Goal: Use online tool/utility: Utilize a website feature to perform a specific function

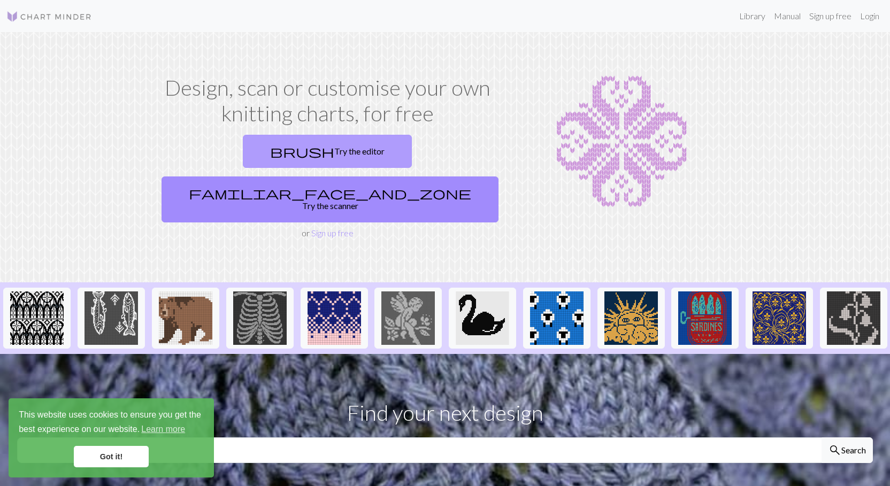
click at [250, 152] on link "brush Try the editor" at bounding box center [327, 151] width 169 height 33
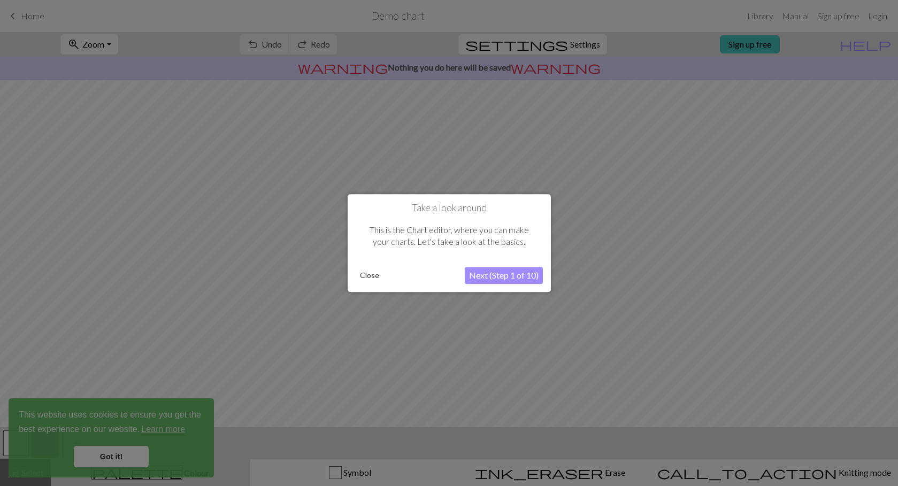
click at [372, 276] on button "Close" at bounding box center [370, 275] width 28 height 16
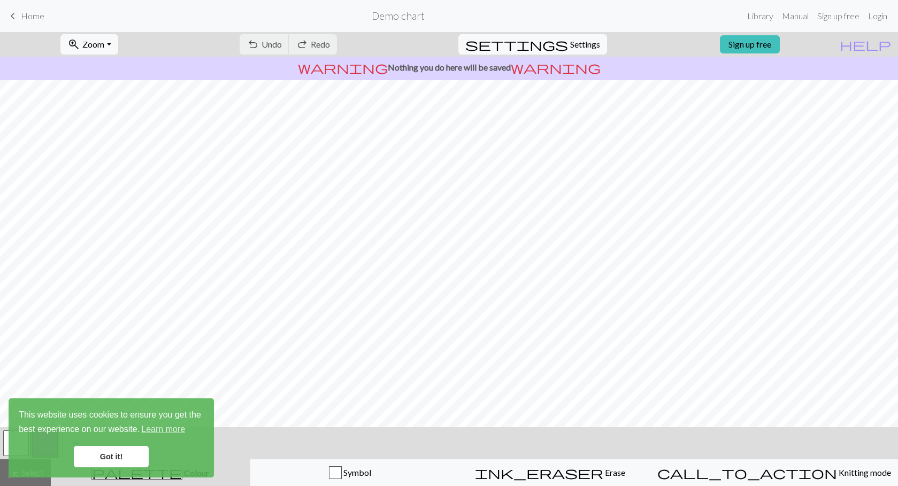
click at [112, 457] on link "Got it!" at bounding box center [111, 456] width 75 height 21
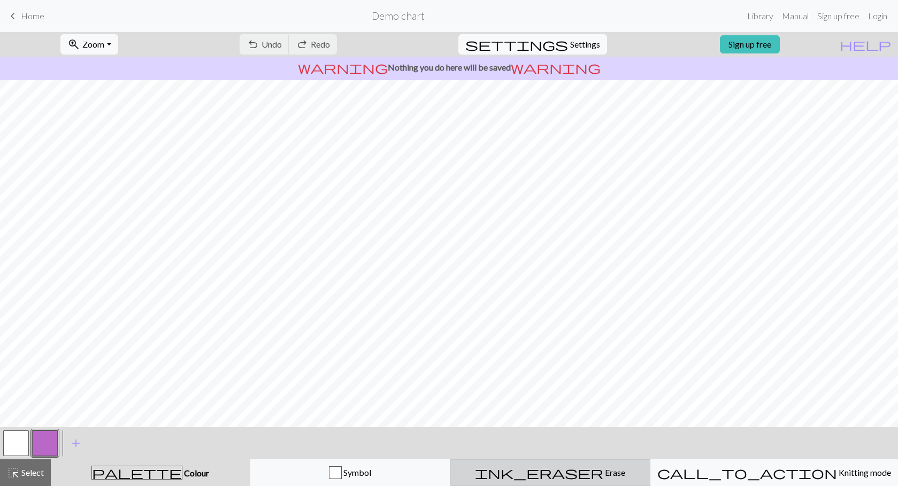
click at [632, 480] on button "ink_eraser Erase Erase" at bounding box center [550, 472] width 200 height 27
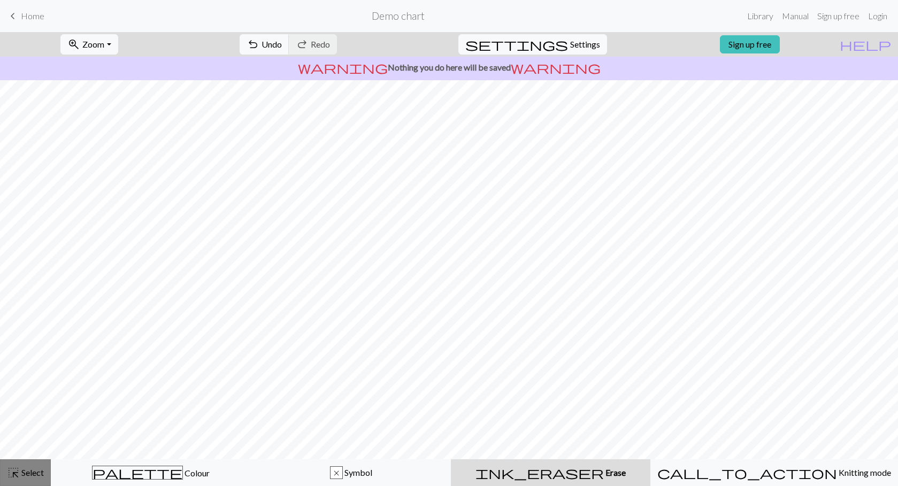
click at [17, 477] on span "highlight_alt" at bounding box center [13, 472] width 13 height 15
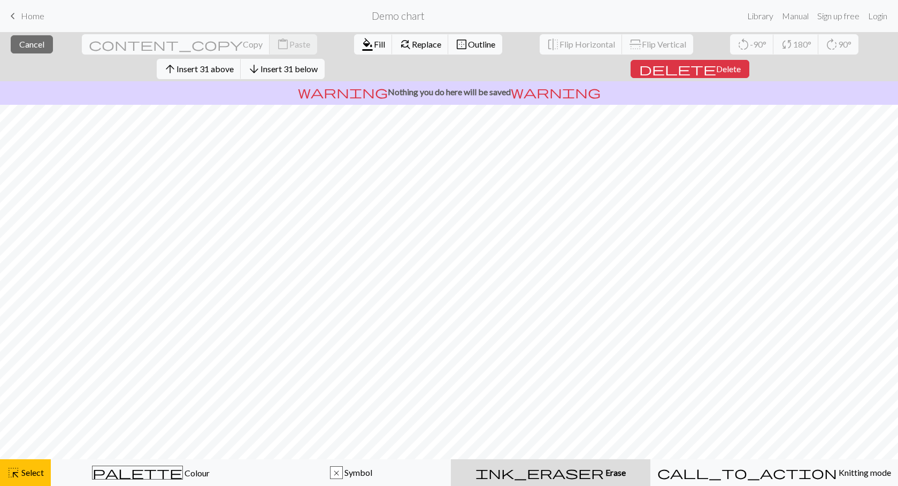
click at [877, 56] on div "close Cancel content_copy Copy content_paste Paste format_color_fill Fill find_…" at bounding box center [449, 56] width 898 height 49
click at [741, 64] on span "Delete" at bounding box center [728, 69] width 25 height 10
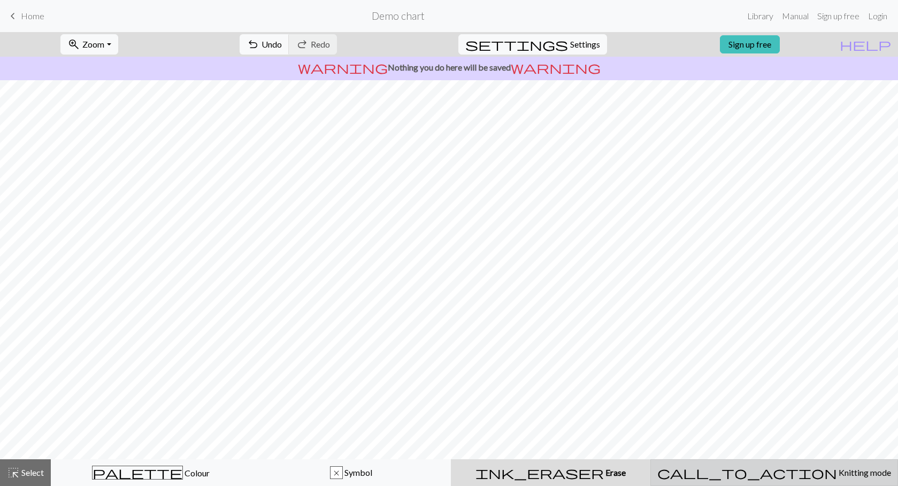
click at [783, 480] on button "call_to_action Knitting mode Knitting mode" at bounding box center [774, 472] width 248 height 27
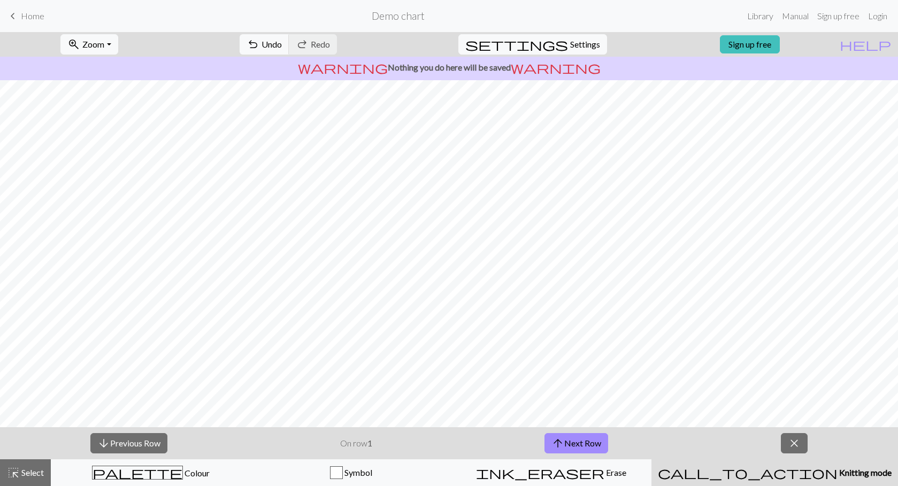
click at [790, 466] on div "call_to_action Knitting mode Knitting mode" at bounding box center [775, 472] width 234 height 13
click at [790, 448] on span "close" at bounding box center [794, 443] width 13 height 15
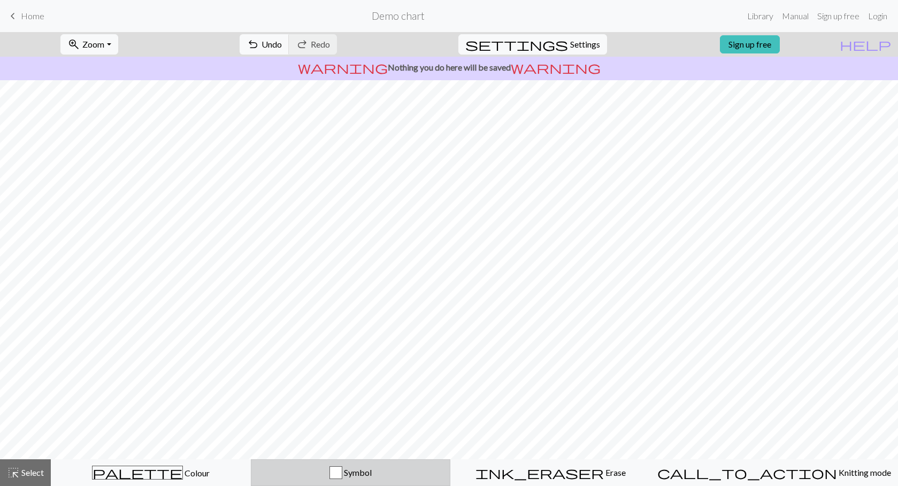
click at [363, 464] on button "Symbol" at bounding box center [351, 472] width 200 height 27
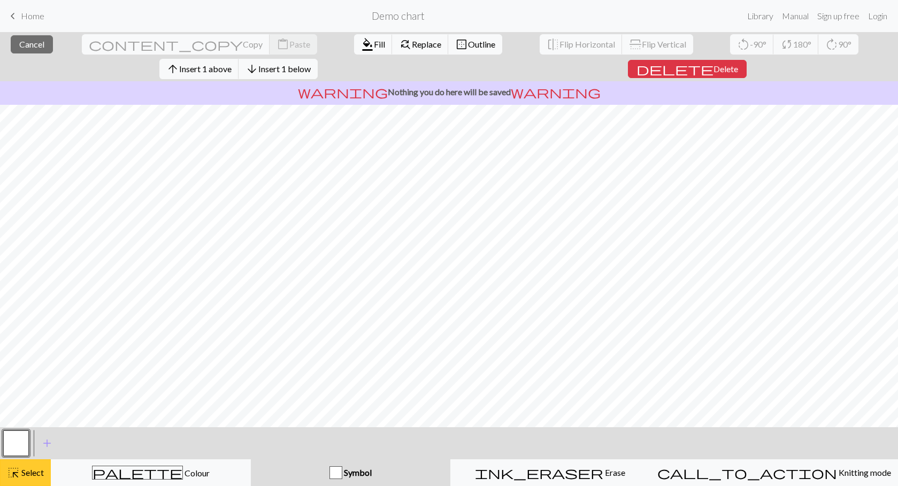
click at [35, 477] on span "Select" at bounding box center [32, 473] width 24 height 10
click at [232, 64] on span "Insert 1 above" at bounding box center [205, 69] width 52 height 10
click at [828, 18] on link "Sign up free" at bounding box center [838, 15] width 51 height 21
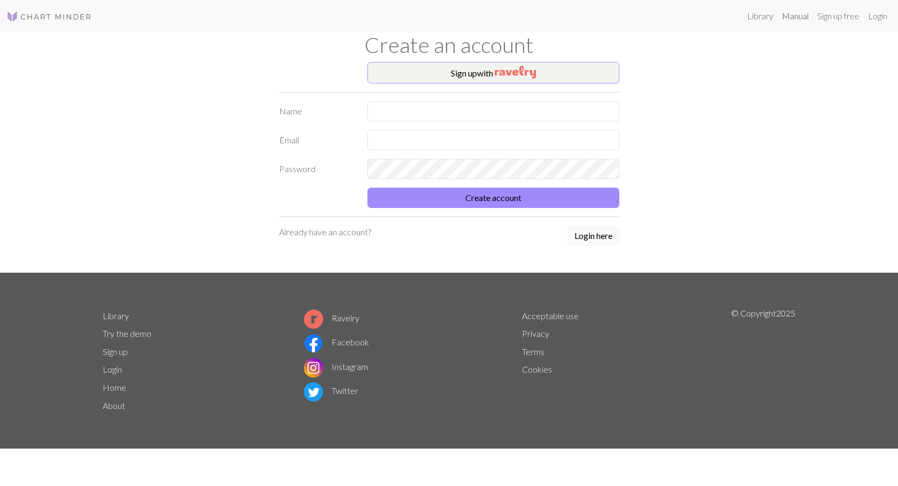
click at [793, 18] on link "Manual" at bounding box center [795, 15] width 35 height 21
click at [485, 75] on button "Sign up with" at bounding box center [493, 72] width 252 height 21
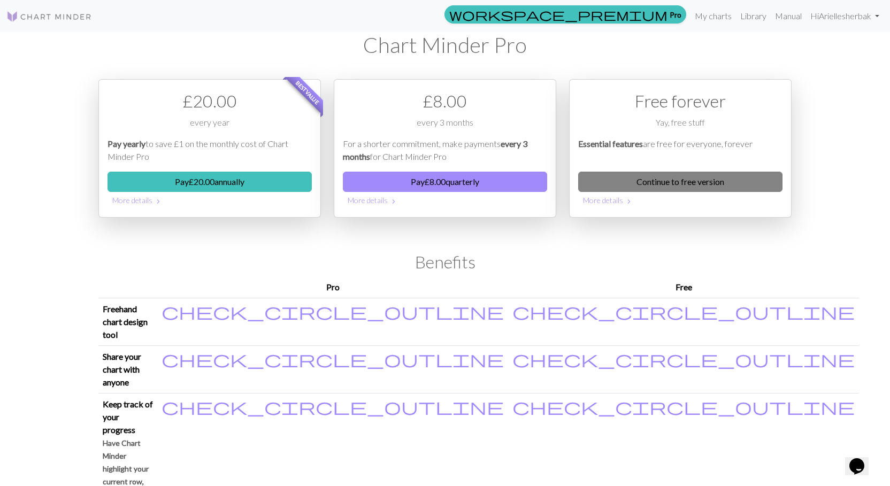
click at [646, 178] on link "Continue to free version" at bounding box center [680, 182] width 204 height 20
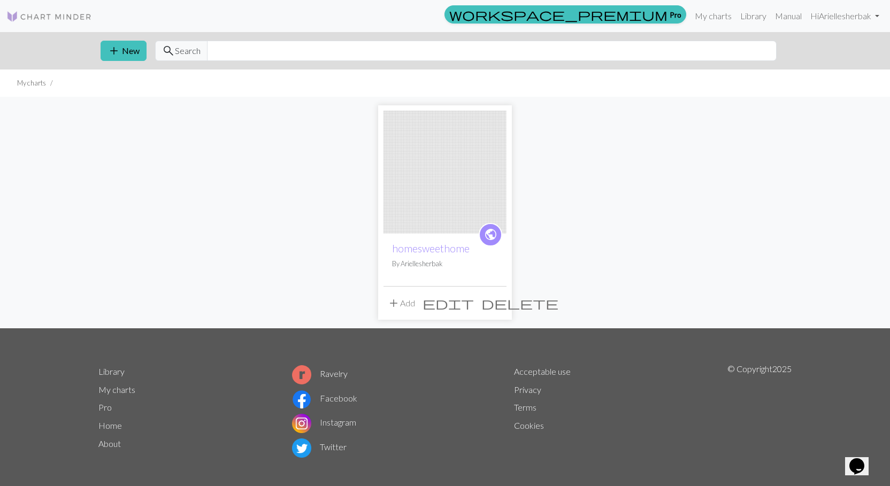
click at [402, 220] on img at bounding box center [445, 172] width 123 height 123
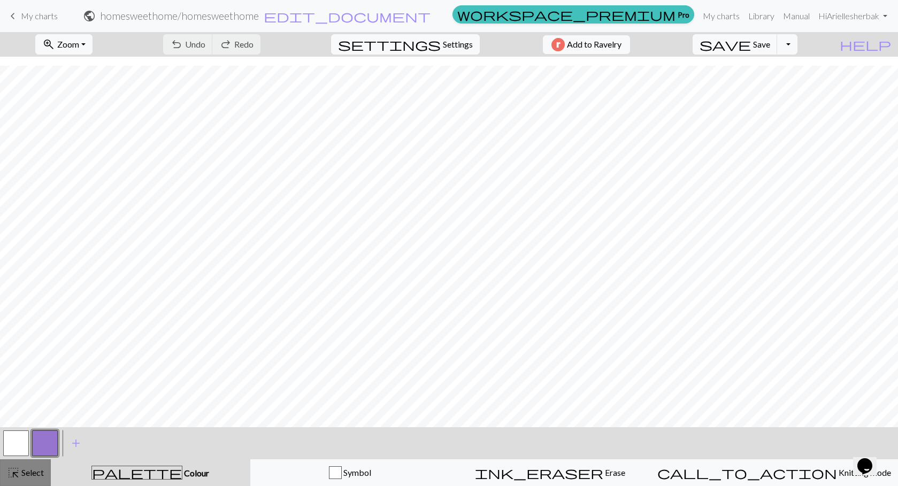
scroll to position [1290, 0]
click at [15, 480] on span "highlight_alt" at bounding box center [13, 472] width 13 height 15
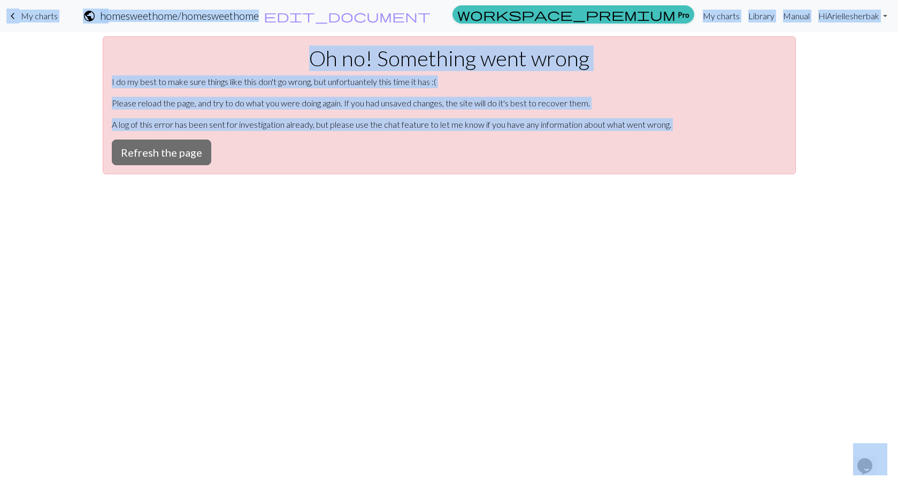
scroll to position [0, 0]
click at [173, 147] on button "Refresh the page" at bounding box center [161, 153] width 99 height 26
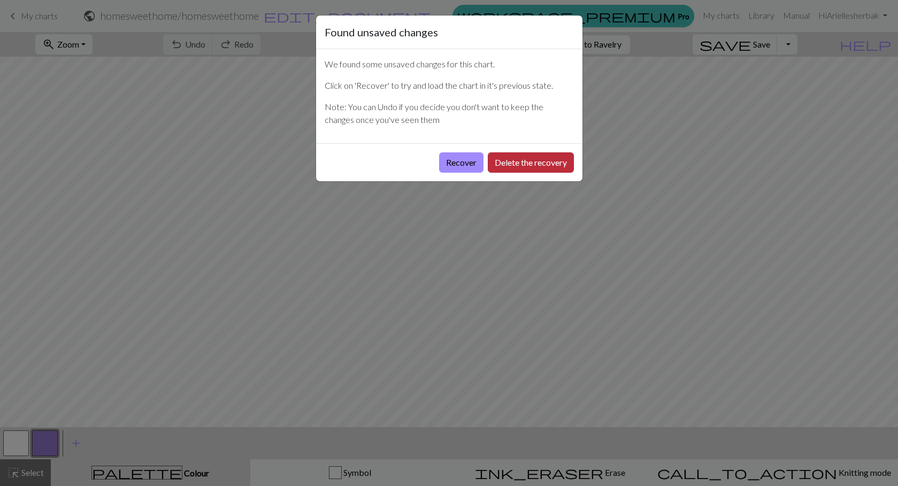
click at [512, 162] on button "Delete the recovery" at bounding box center [531, 162] width 86 height 20
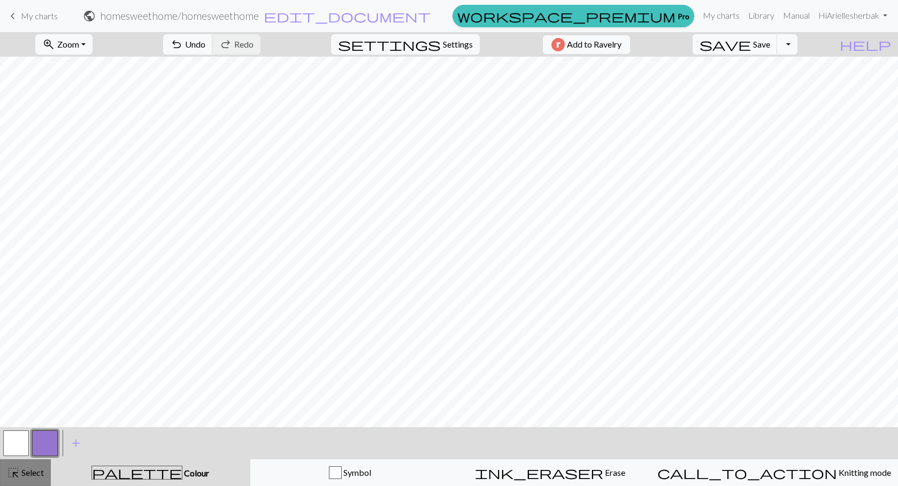
click at [30, 468] on span "Select" at bounding box center [32, 473] width 24 height 10
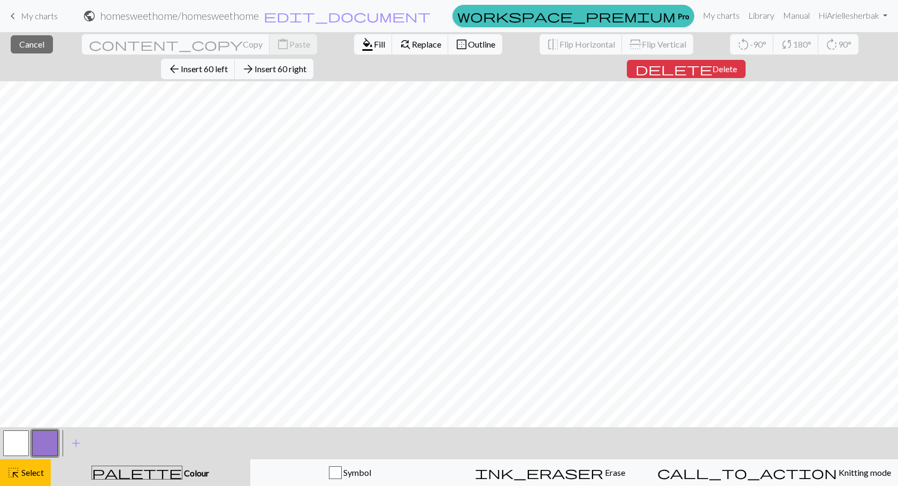
click at [869, 437] on div "close Cancel content_copy Copy content_paste Paste format_color_fill Fill find_…" at bounding box center [449, 259] width 898 height 454
click at [746, 60] on button "delete Delete" at bounding box center [686, 69] width 119 height 18
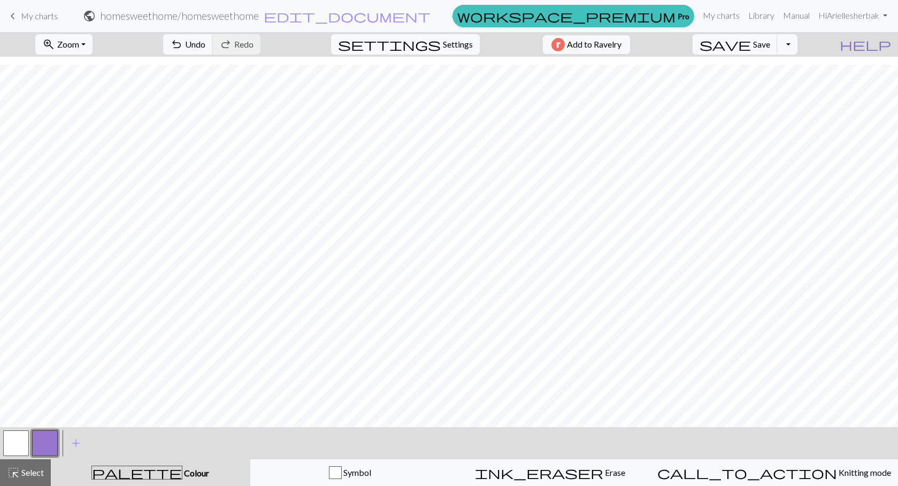
scroll to position [1290, 0]
click at [25, 478] on div "highlight_alt Select Select" at bounding box center [25, 472] width 37 height 13
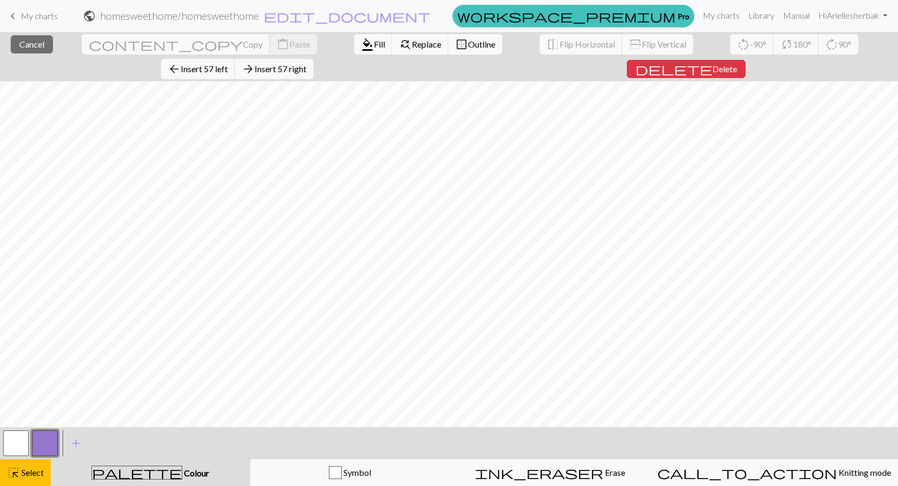
click at [897, 26] on div "keyboard_arrow_left My charts public homesweethome / homesweethome edit_documen…" at bounding box center [449, 243] width 898 height 486
click at [737, 64] on span "Delete" at bounding box center [725, 69] width 25 height 10
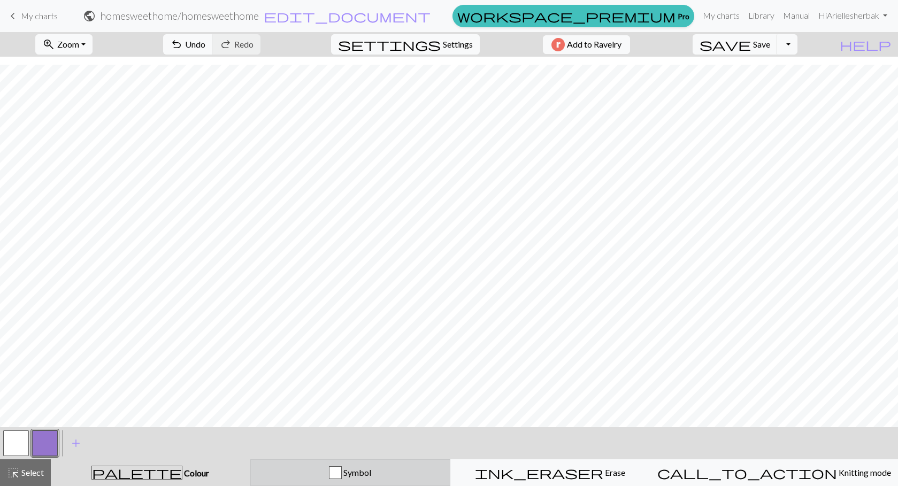
click at [364, 471] on span "Symbol" at bounding box center [356, 473] width 29 height 10
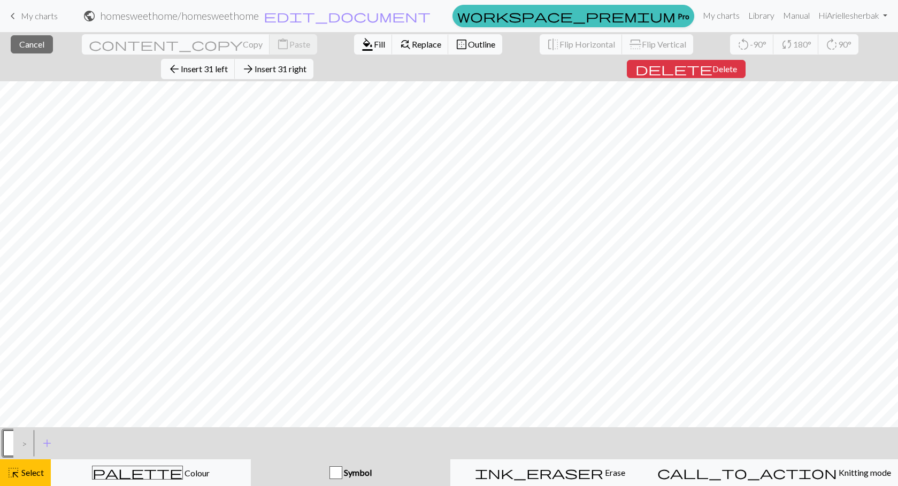
click at [780, 55] on div "close Cancel content_copy Copy content_paste Paste format_color_fill Fill find_…" at bounding box center [449, 259] width 898 height 454
click at [713, 62] on span "delete" at bounding box center [673, 69] width 77 height 15
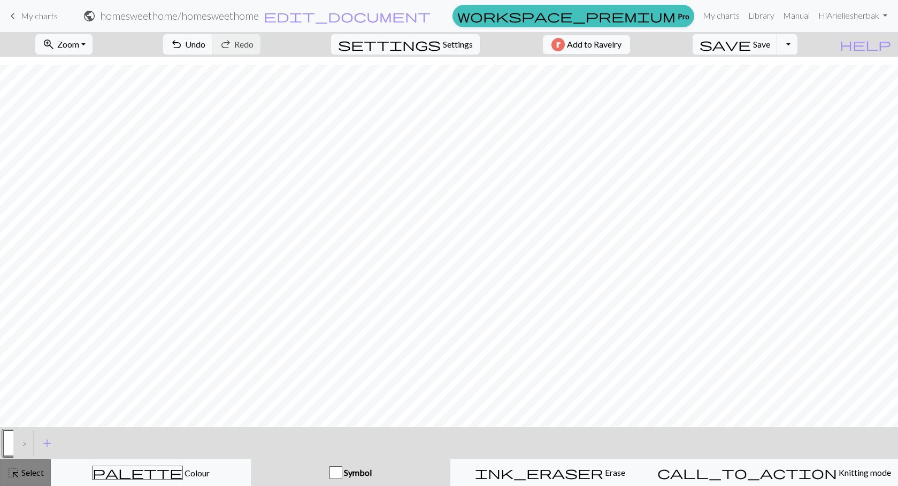
click at [24, 479] on div "highlight_alt Select Select" at bounding box center [25, 472] width 37 height 13
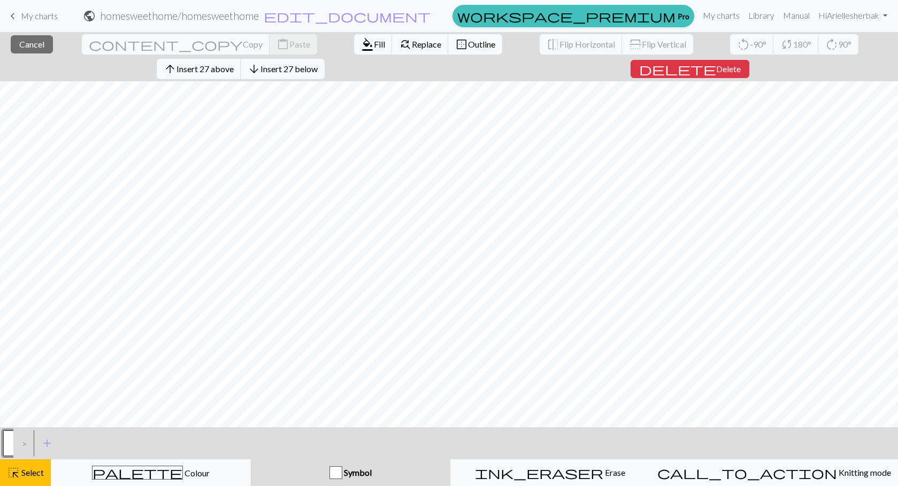
click at [476, 431] on div "close Cancel content_copy Copy content_paste Paste format_color_fill Fill find_…" at bounding box center [449, 259] width 898 height 454
click at [716, 62] on span "delete" at bounding box center [677, 69] width 77 height 15
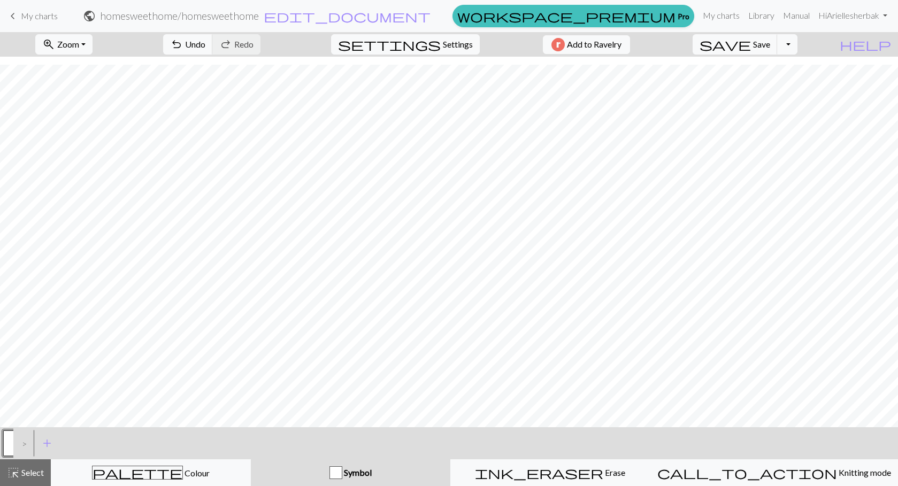
click at [12, 454] on button "button" at bounding box center [16, 444] width 26 height 26
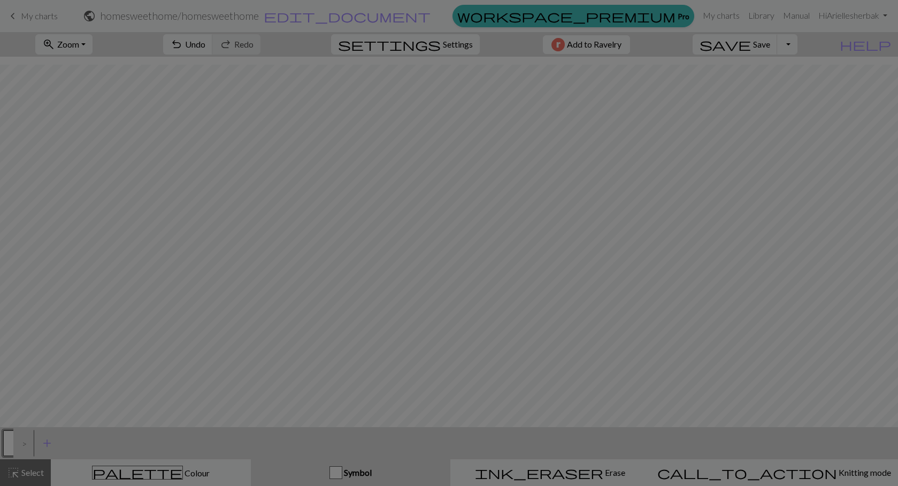
click at [16, 475] on div "Edit symbol Name Knit d f g h j k p s t F H J O P T / | 0 1 2 3 4 5 6 7 8 9 e m…" at bounding box center [449, 243] width 898 height 486
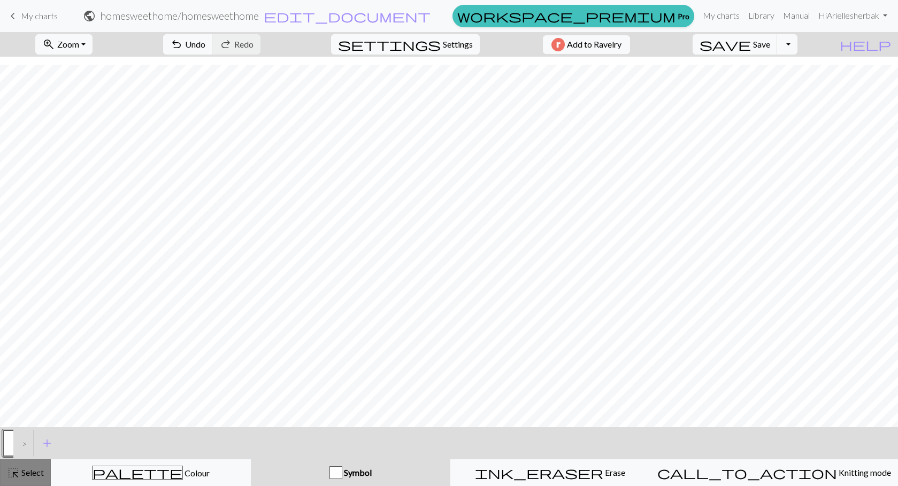
click at [20, 480] on button "highlight_alt Select Select" at bounding box center [25, 472] width 51 height 27
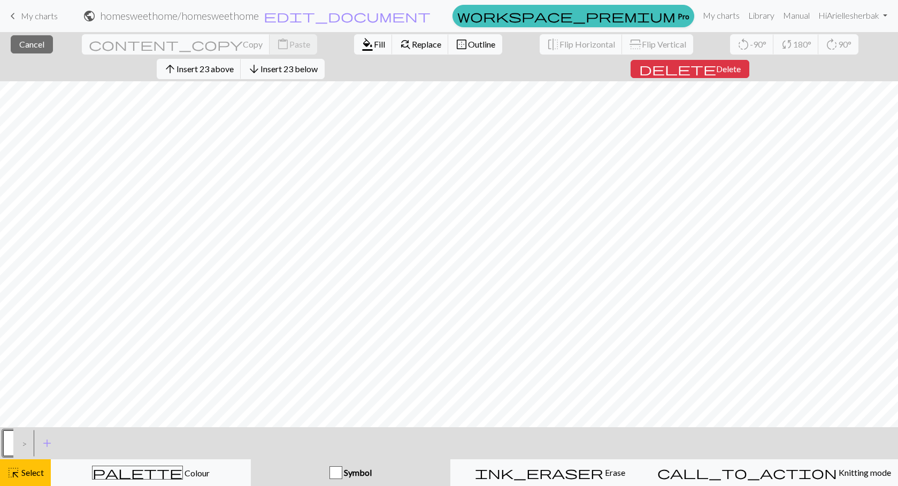
click at [476, 483] on div "close Cancel content_copy Copy content_paste Paste format_color_fill Fill find_…" at bounding box center [449, 259] width 898 height 454
click at [436, 67] on div "close Cancel content_copy Copy content_paste Paste format_color_fill Fill find_…" at bounding box center [449, 259] width 898 height 454
click at [718, 67] on span "Delete" at bounding box center [730, 69] width 25 height 10
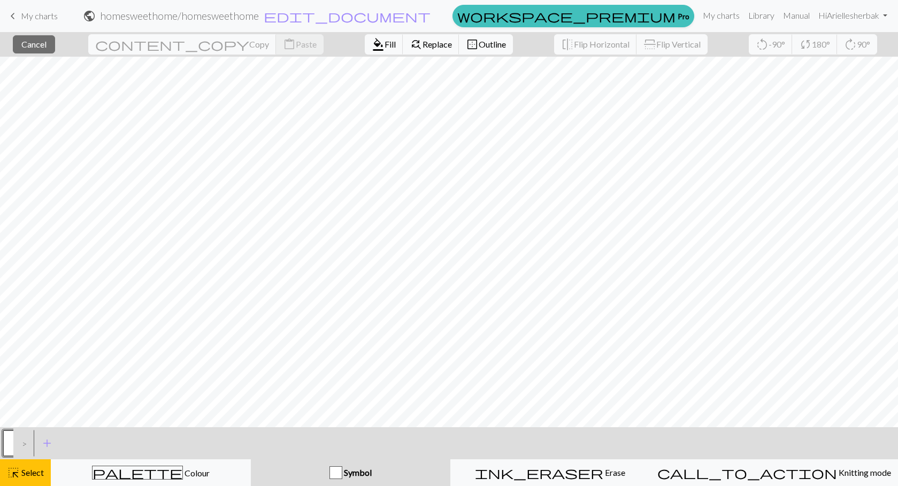
click at [359, 477] on span "Symbol" at bounding box center [356, 473] width 29 height 10
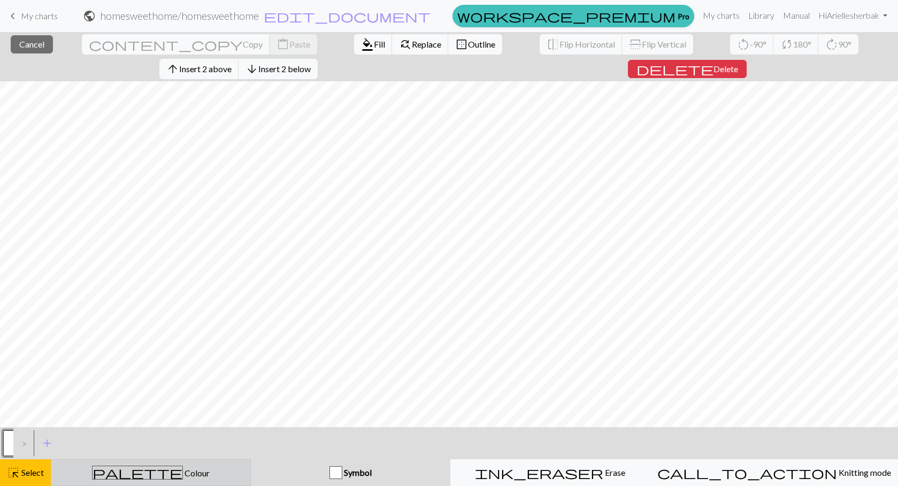
click at [173, 468] on div "palette Colour Colour" at bounding box center [151, 473] width 186 height 14
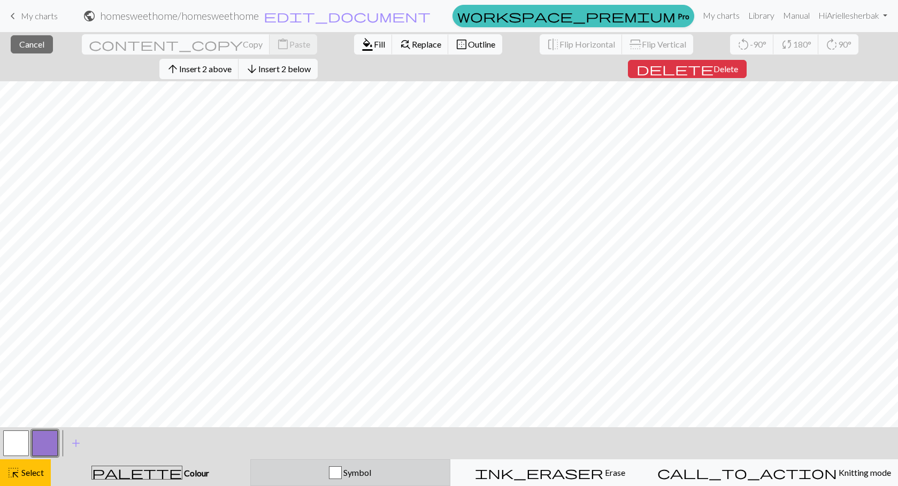
click at [336, 468] on div "Symbol" at bounding box center [350, 472] width 186 height 13
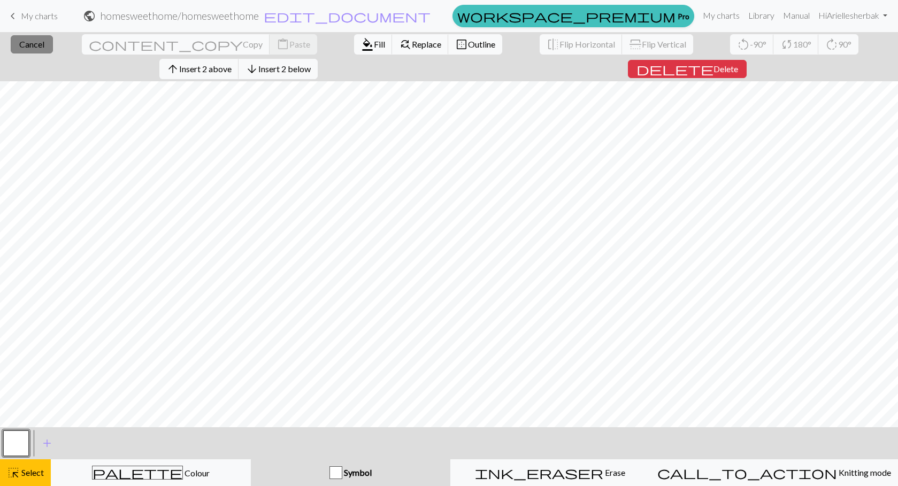
click at [19, 47] on span "Cancel" at bounding box center [31, 44] width 25 height 10
click at [11, 43] on button "close Cancel" at bounding box center [32, 44] width 42 height 18
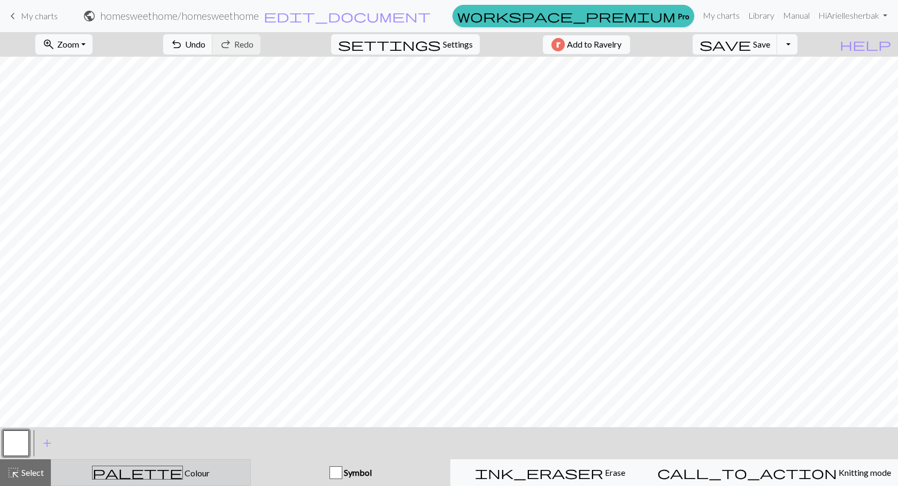
click at [170, 465] on button "palette Colour Colour" at bounding box center [151, 472] width 200 height 27
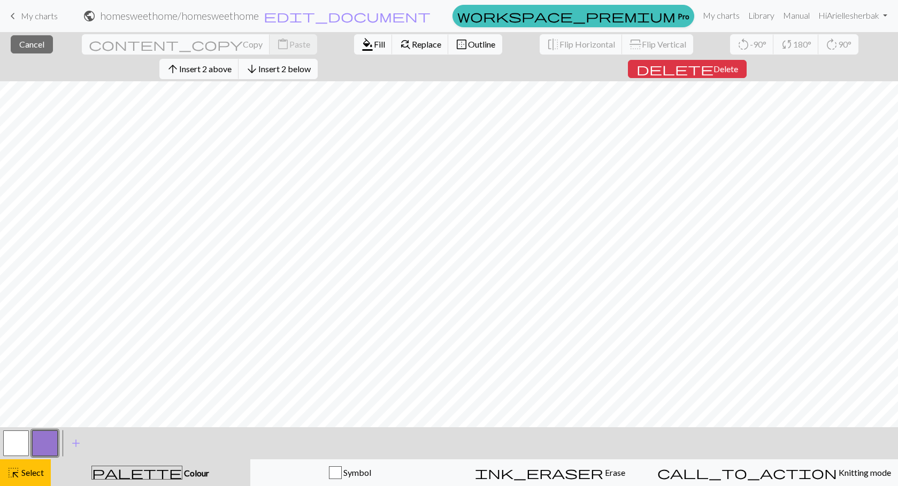
click at [318, 59] on button "arrow_downward Insert 2 below" at bounding box center [278, 69] width 79 height 20
click at [239, 59] on button "arrow_upward Insert 2 above" at bounding box center [199, 69] width 80 height 20
click at [232, 64] on span "Insert 2 above" at bounding box center [205, 69] width 52 height 10
click at [311, 64] on span "Insert 2 below" at bounding box center [284, 69] width 52 height 10
click at [19, 43] on span "Cancel" at bounding box center [31, 44] width 25 height 10
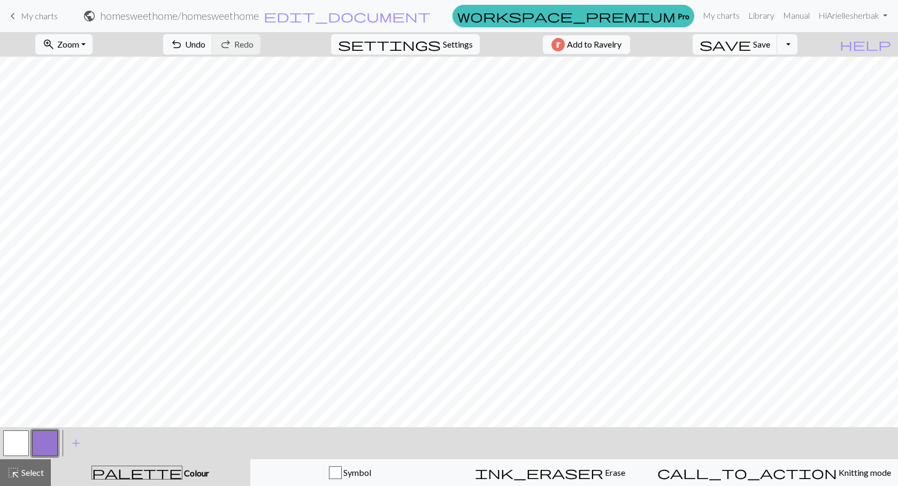
click at [22, 13] on span "My charts" at bounding box center [39, 16] width 37 height 10
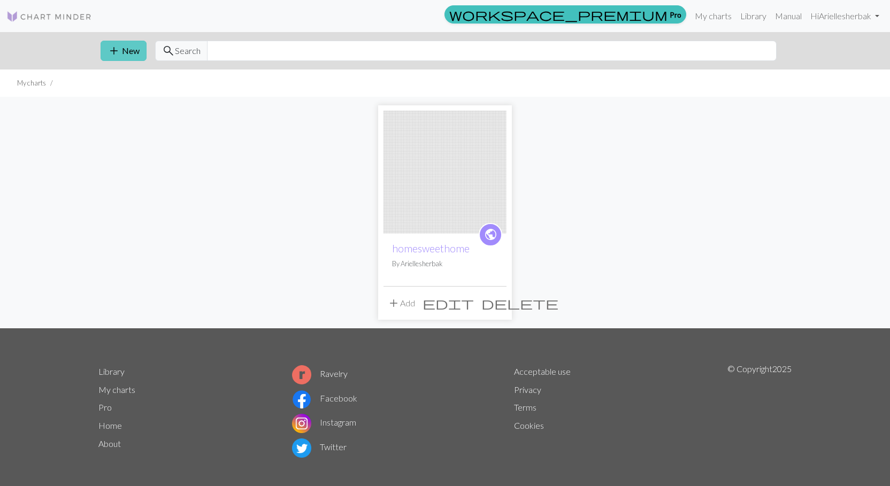
click at [128, 47] on button "add New" at bounding box center [124, 51] width 46 height 20
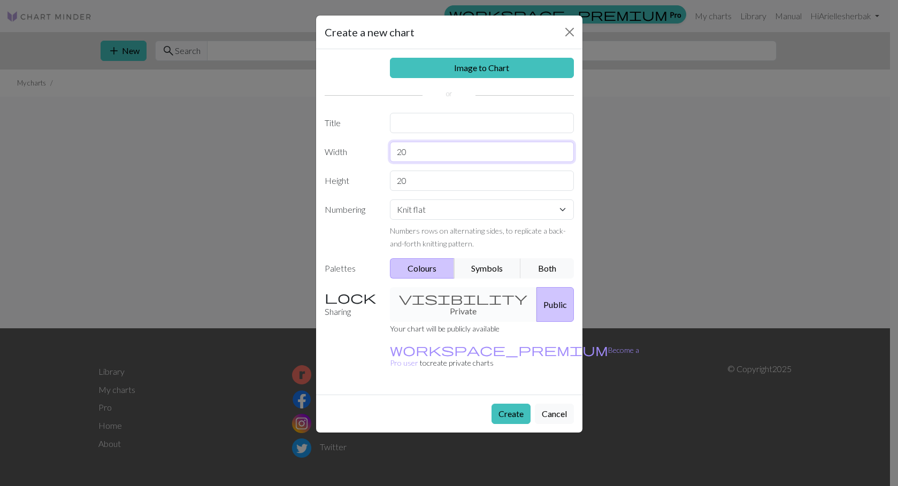
drag, startPoint x: 435, startPoint y: 147, endPoint x: 362, endPoint y: 142, distance: 72.9
click at [363, 142] on div "Width 20" at bounding box center [449, 152] width 262 height 20
type input "34"
click at [424, 180] on input "20" at bounding box center [482, 181] width 184 height 20
drag, startPoint x: 424, startPoint y: 181, endPoint x: 323, endPoint y: 188, distance: 101.3
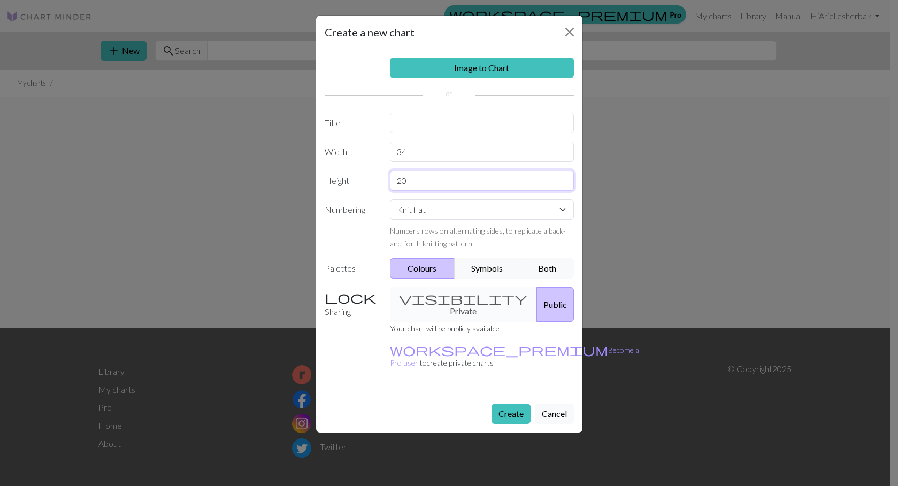
click at [323, 188] on div "Height 20" at bounding box center [449, 181] width 262 height 20
drag, startPoint x: 430, startPoint y: 178, endPoint x: 356, endPoint y: 176, distance: 73.8
click at [356, 176] on div "Height 20" at bounding box center [449, 181] width 262 height 20
type input "34"
click at [516, 404] on button "Create" at bounding box center [511, 414] width 39 height 20
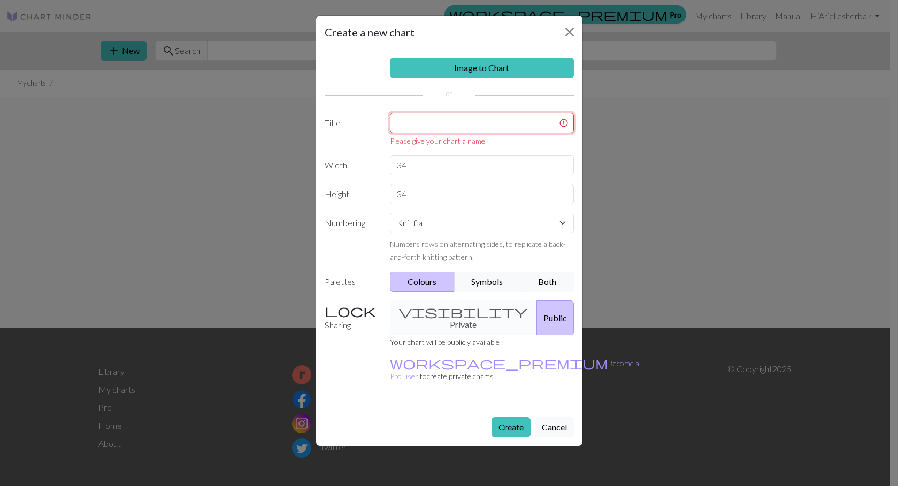
click at [428, 120] on input "text" at bounding box center [482, 123] width 184 height 20
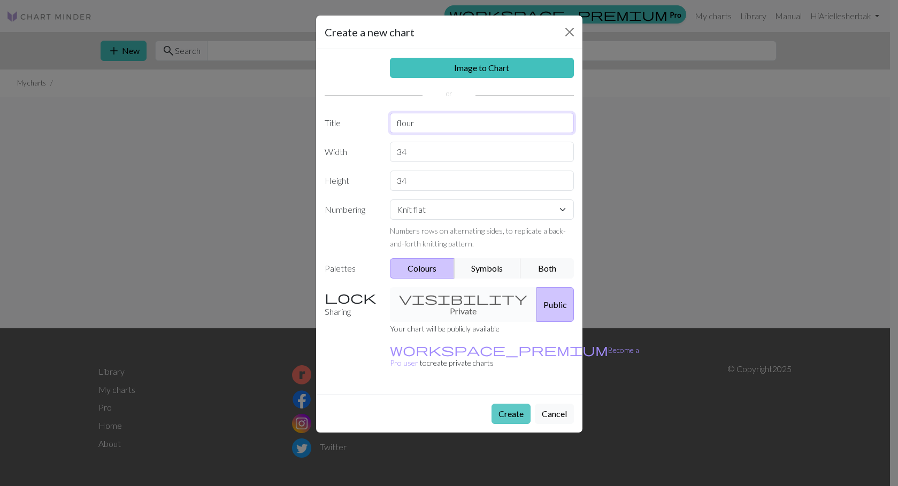
type input "flour"
click at [513, 404] on button "Create" at bounding box center [511, 414] width 39 height 20
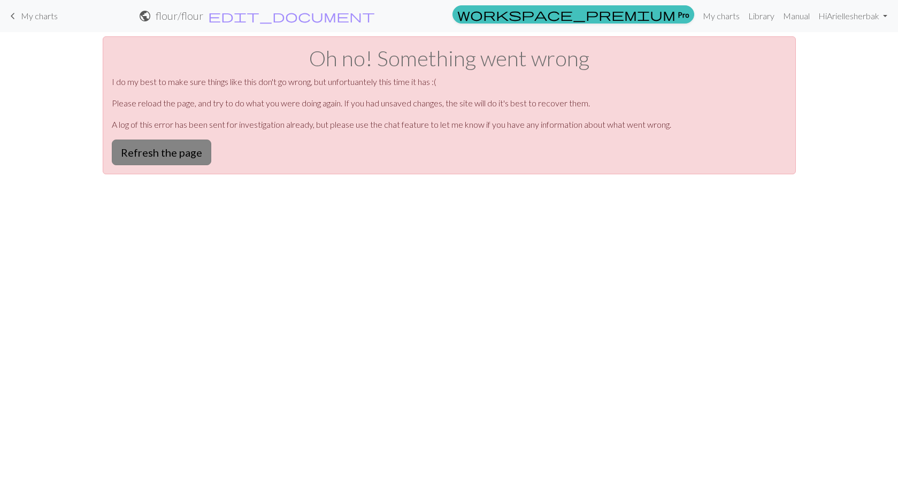
click at [143, 156] on button "Refresh the page" at bounding box center [161, 153] width 99 height 26
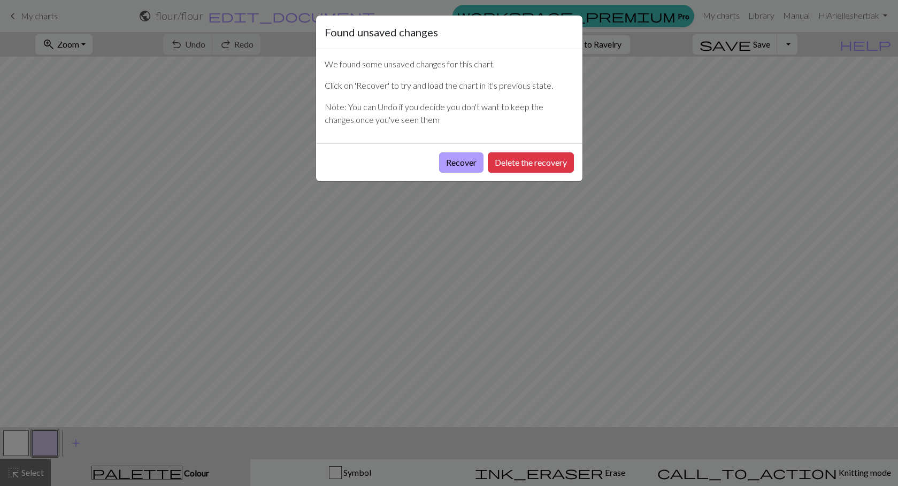
click at [452, 163] on button "Recover" at bounding box center [461, 162] width 44 height 20
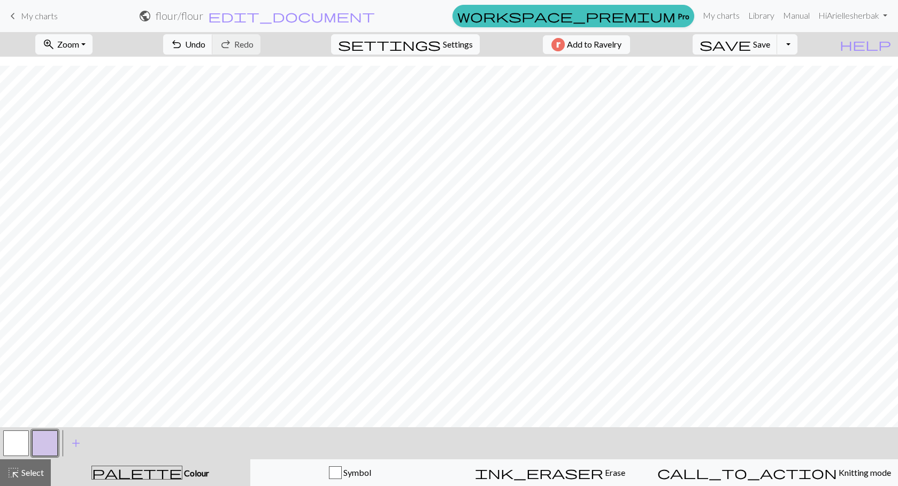
scroll to position [49, 0]
